Goal: Information Seeking & Learning: Understand process/instructions

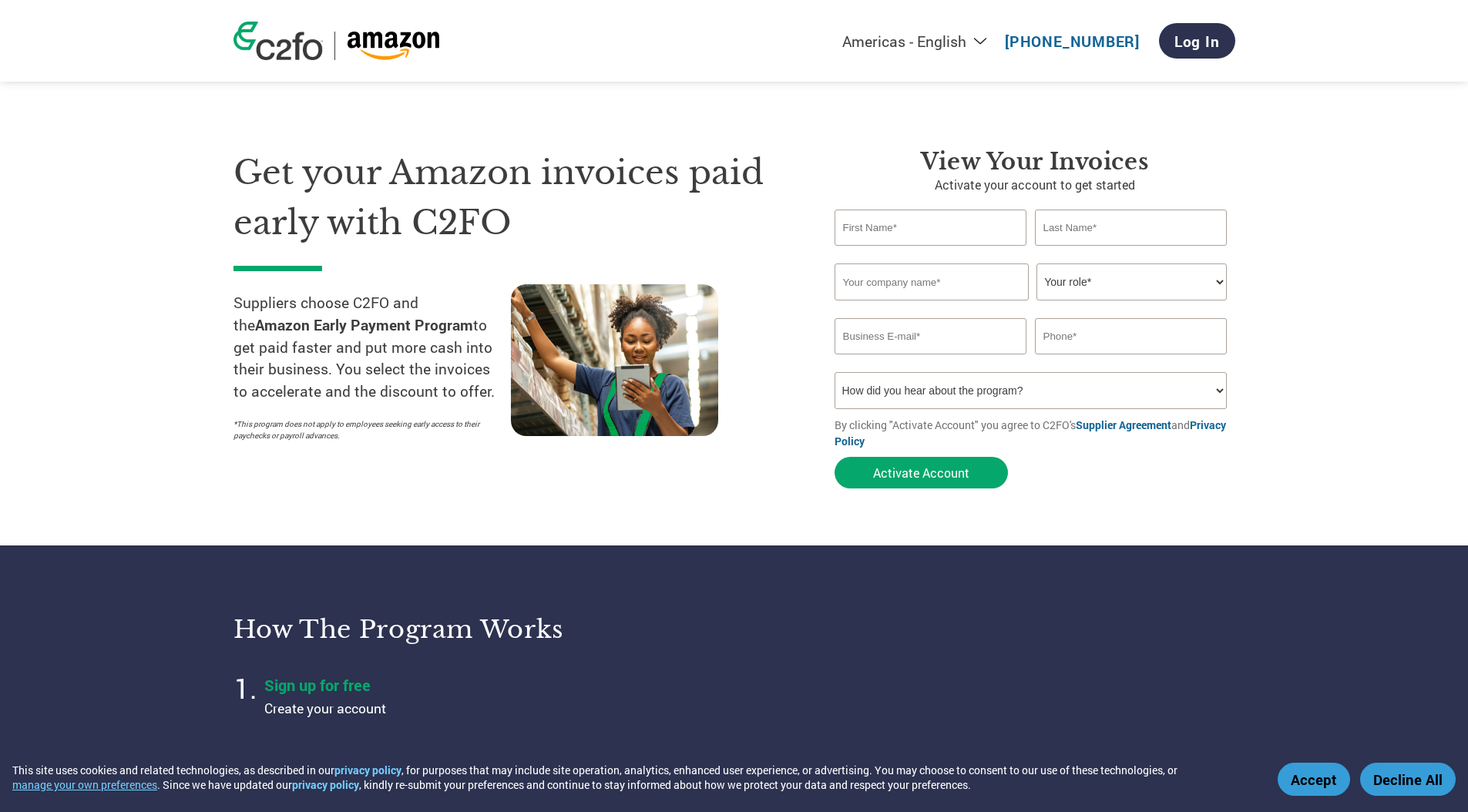
click at [1301, 775] on button "Accept" at bounding box center [1314, 779] width 72 height 33
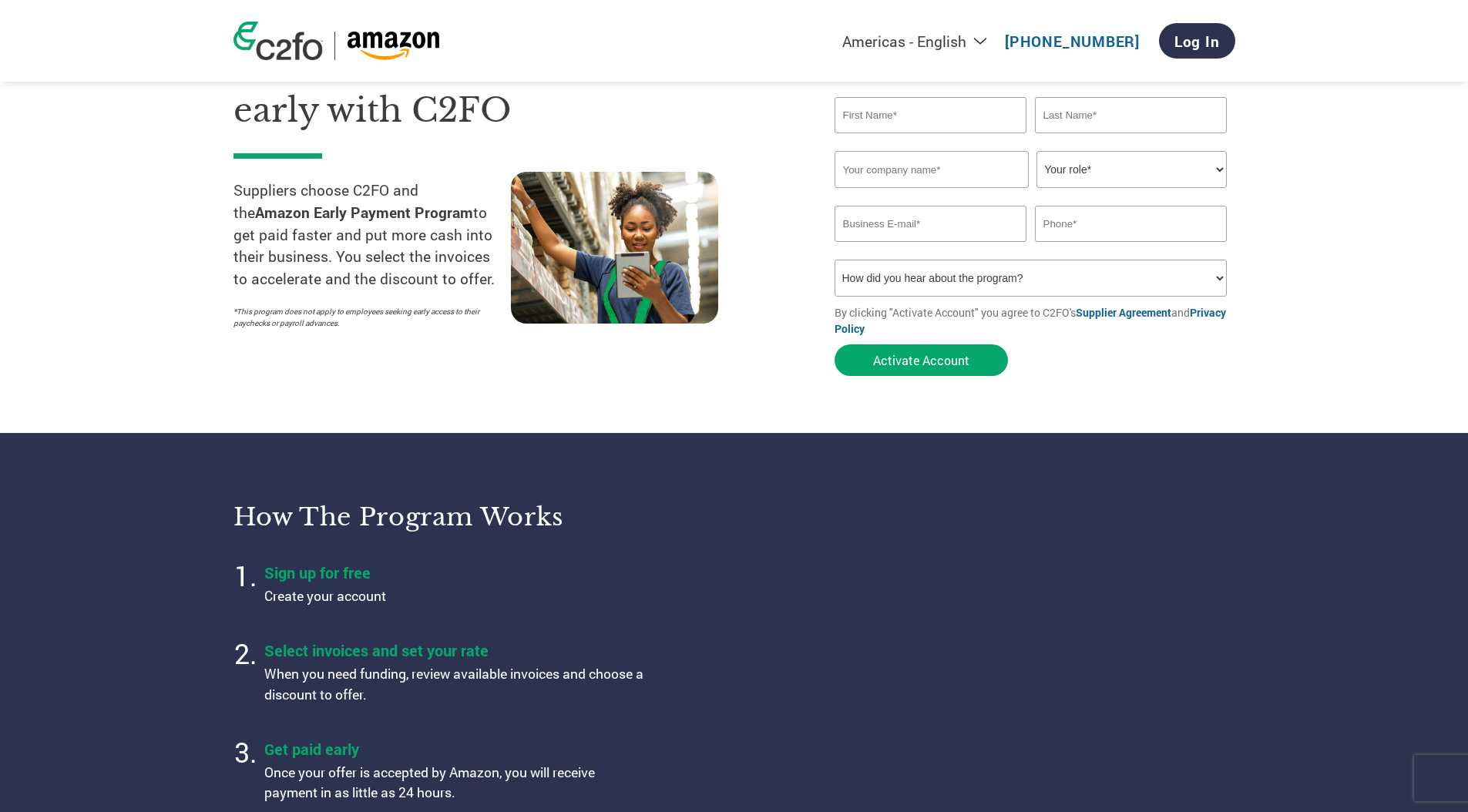
scroll to position [353, 0]
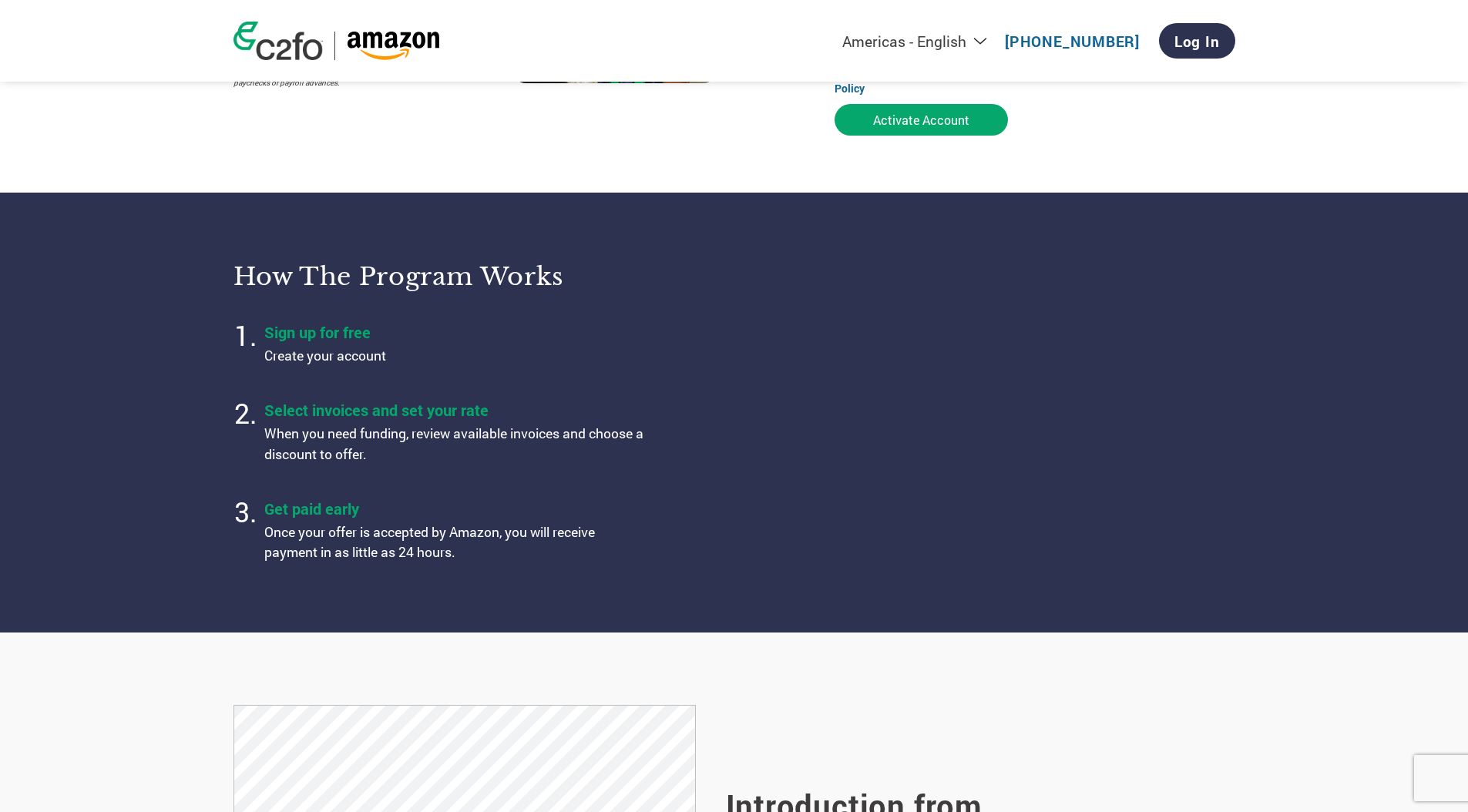
click at [434, 414] on h4 "Select invoices and set your rate" at bounding box center [457, 410] width 386 height 20
click at [980, 52] on div "Americas - English Américas - Español [GEOGRAPHIC_DATA] - Português [GEOGRAPHIC…" at bounding box center [930, 40] width 609 height 51
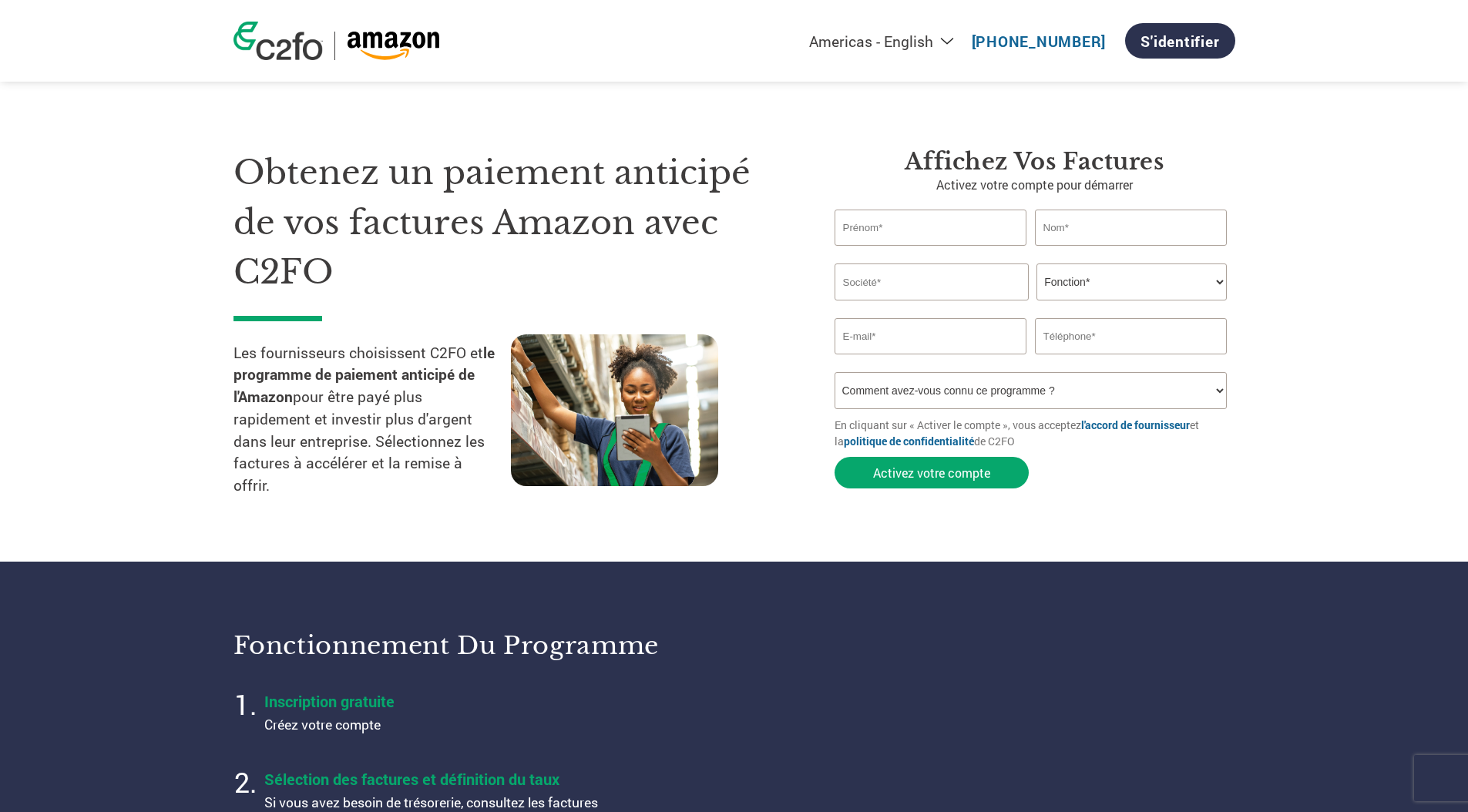
select select "en-US"
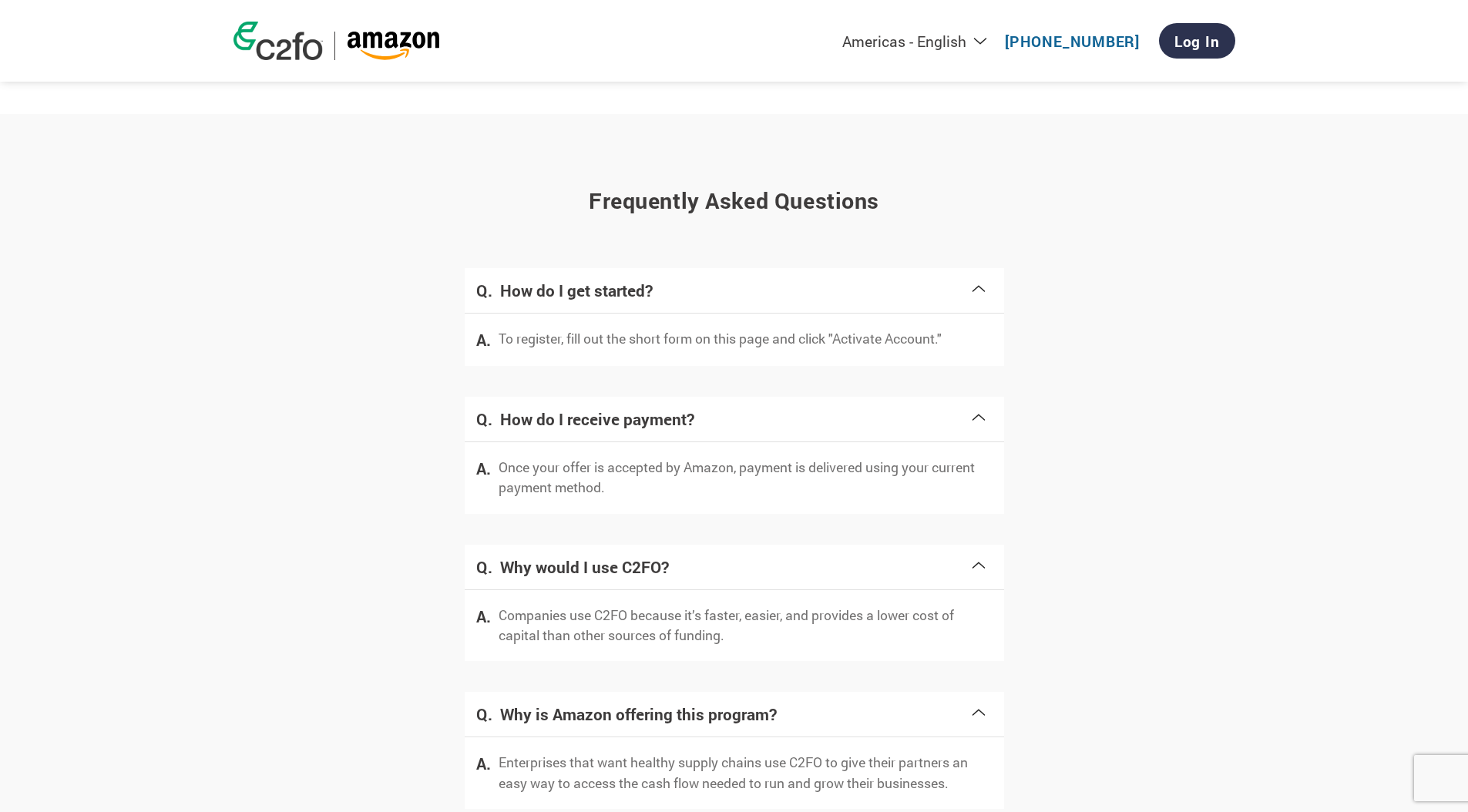
scroll to position [2871, 0]
